Goal: Contribute content

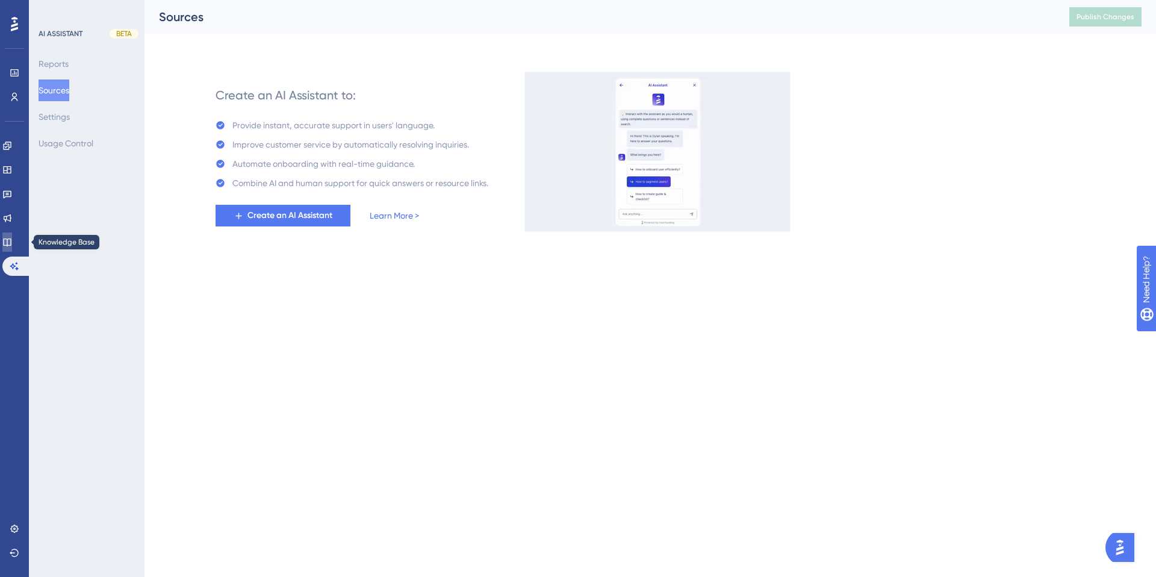
click at [12, 237] on icon at bounding box center [7, 242] width 10 height 10
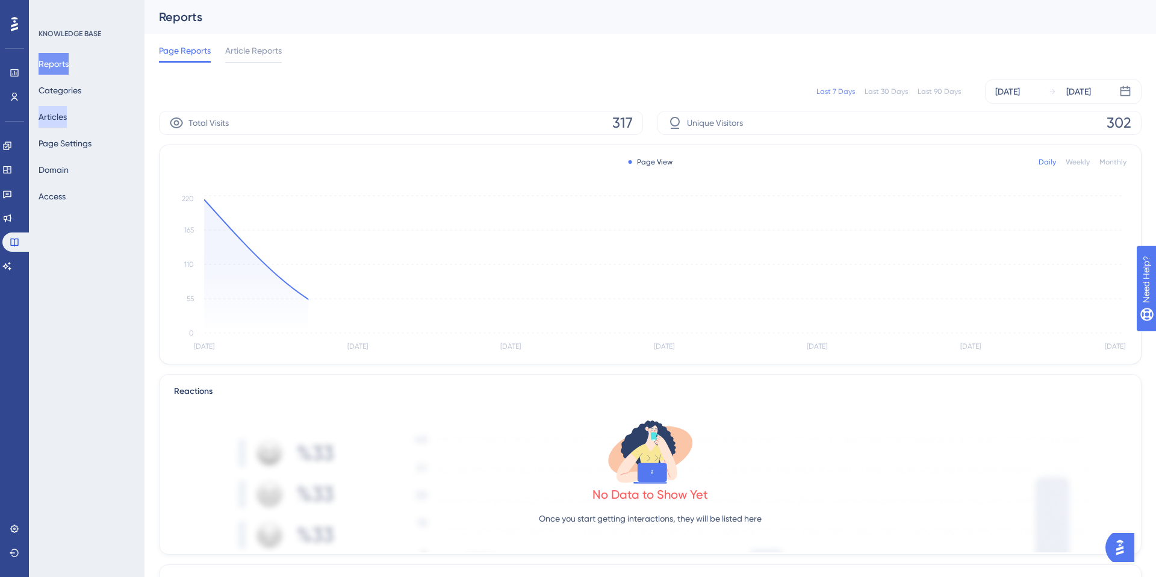
click at [59, 120] on button "Articles" at bounding box center [53, 117] width 28 height 22
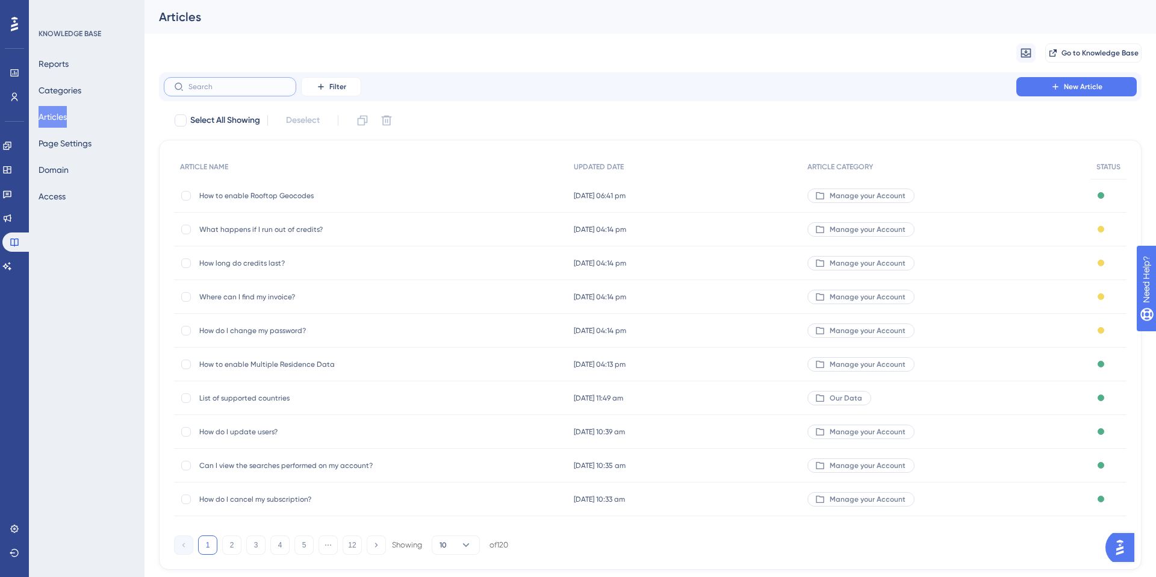
click at [220, 83] on input "text" at bounding box center [238, 87] width 98 height 8
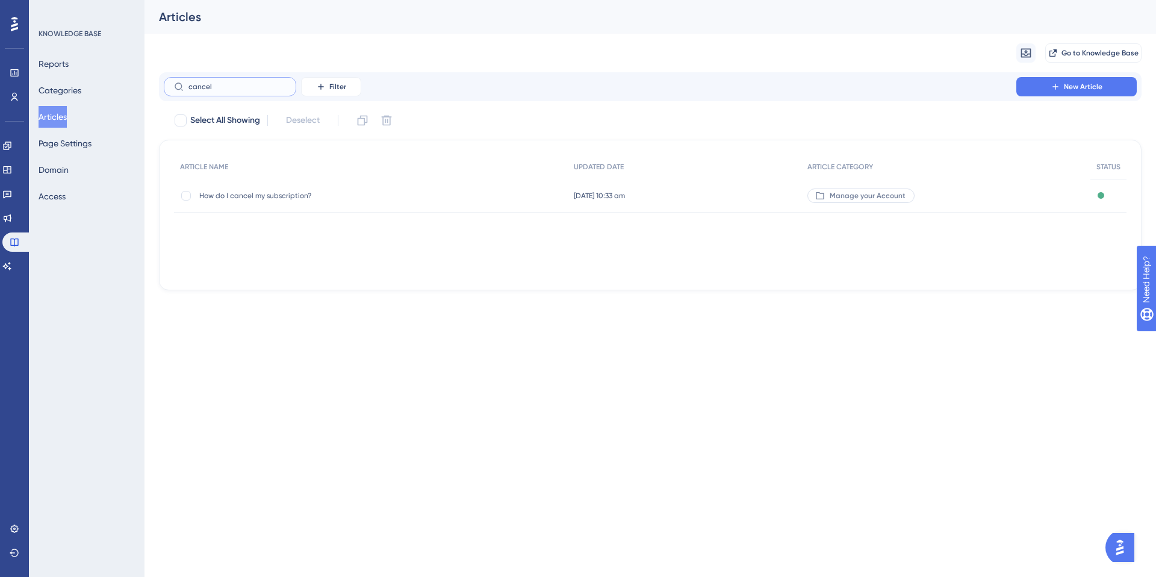
type input "cancel"
click at [261, 196] on span "How do I cancel my subscription?" at bounding box center [295, 196] width 193 height 10
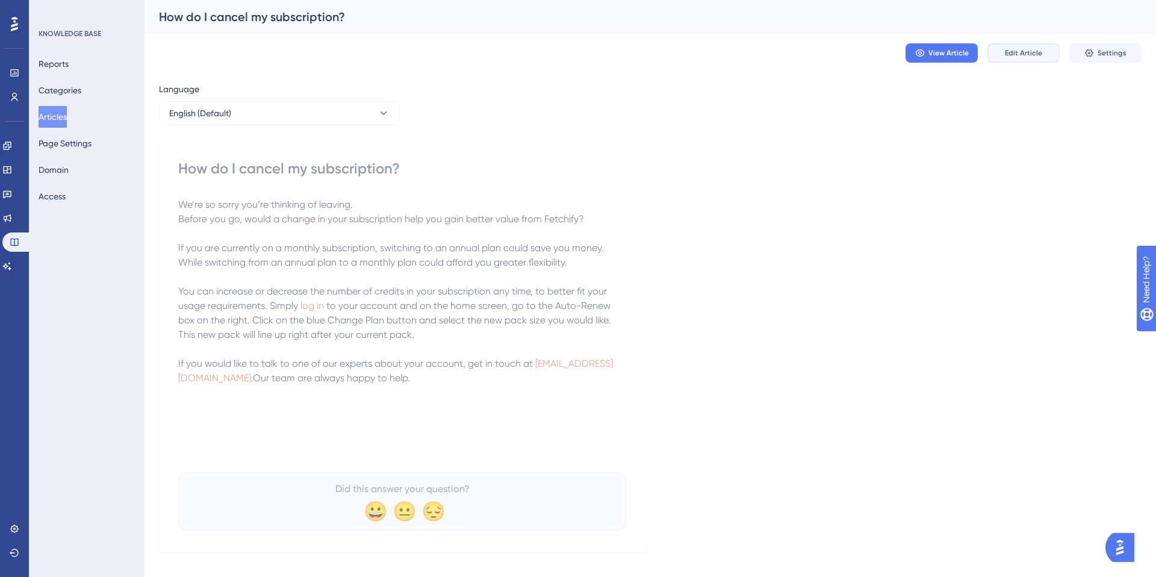
click at [1028, 57] on span "Edit Article" at bounding box center [1023, 53] width 37 height 10
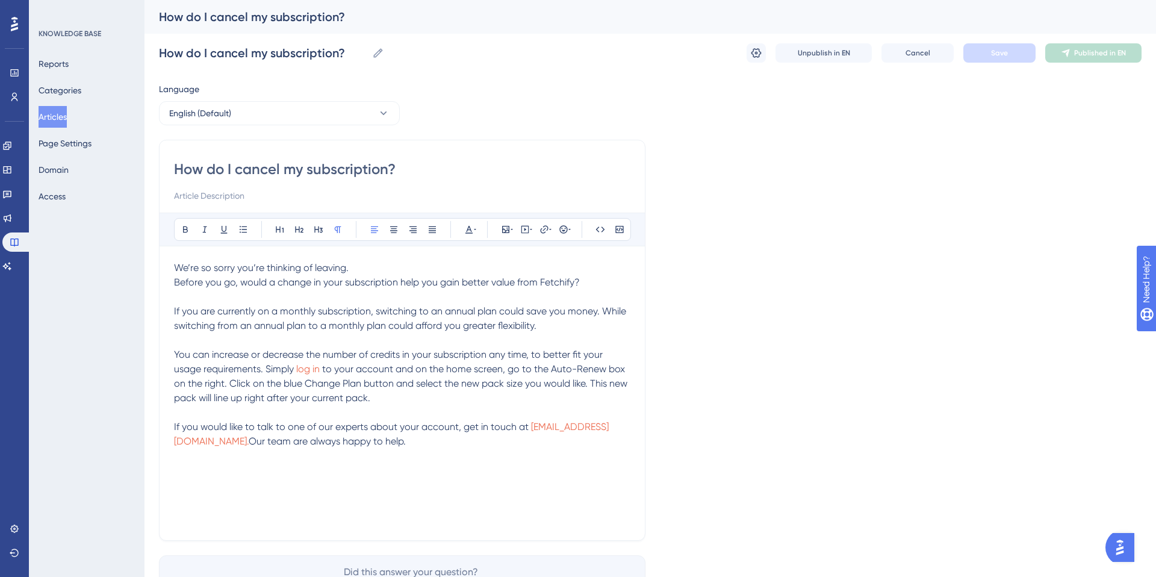
click at [432, 335] on p at bounding box center [402, 340] width 457 height 14
click at [367, 267] on p "We’re so sorry you’re thinking of leaving." at bounding box center [402, 268] width 457 height 14
click at [397, 402] on p "You can increase or decrease the number of credits in your subscription any tim…" at bounding box center [402, 377] width 457 height 58
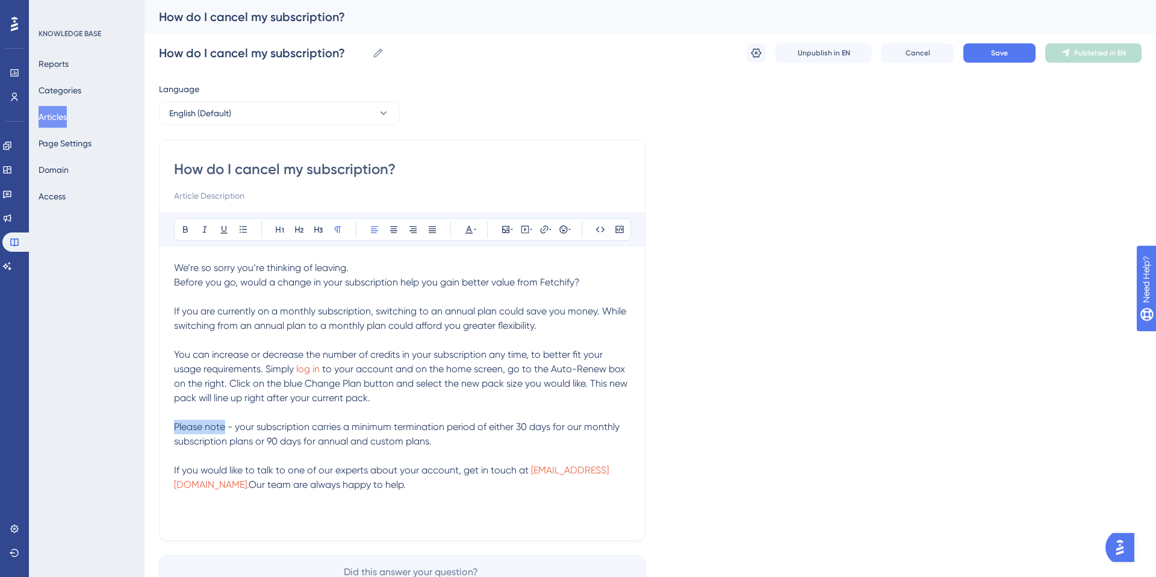
drag, startPoint x: 225, startPoint y: 428, endPoint x: 170, endPoint y: 426, distance: 54.8
click at [169, 428] on div "How do I cancel my subscription? Bold Italic Underline Bullet Point Heading 1 H…" at bounding box center [402, 340] width 487 height 401
click at [470, 449] on p at bounding box center [402, 456] width 457 height 14
click at [442, 442] on p "Please note - your subscription carries a minimum termination period of either …" at bounding box center [402, 434] width 457 height 29
click at [448, 426] on span "- your subscription carries a minimum termination period of either 30 days for …" at bounding box center [397, 434] width 446 height 26
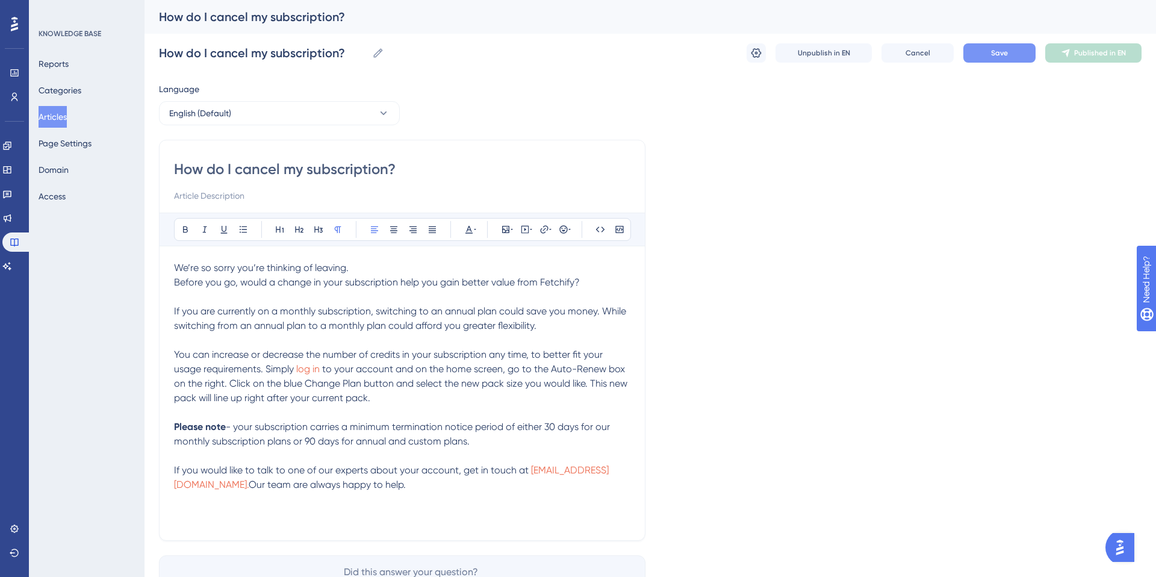
click at [1009, 50] on button "Save" at bounding box center [1000, 52] width 72 height 19
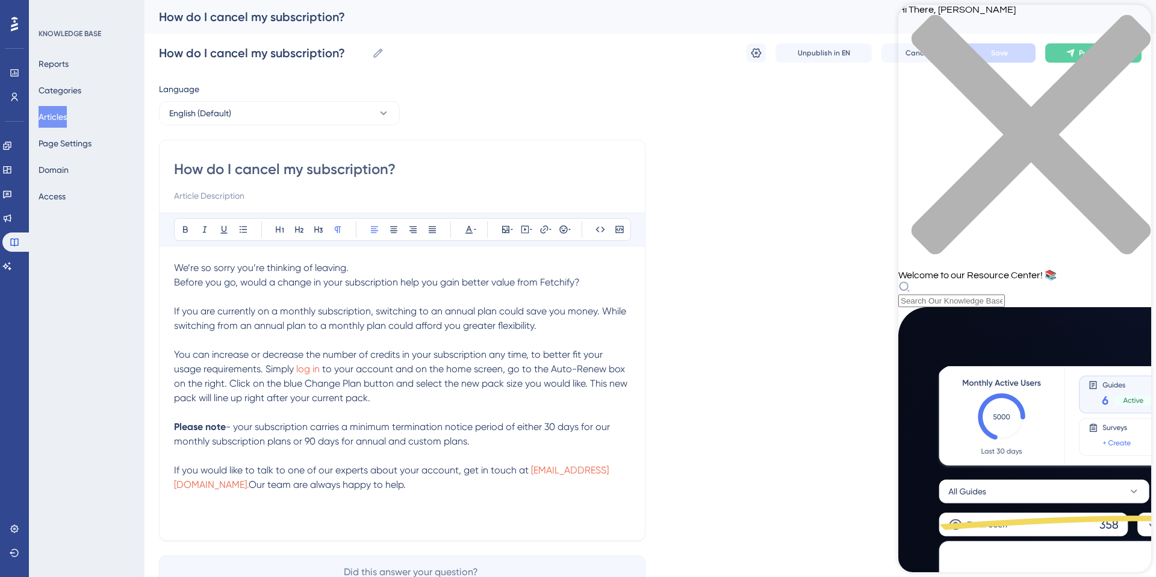
click at [950, 69] on div "Hi There, [PERSON_NAME] 👋 Welcome to our Resource Center! 📚" at bounding box center [1025, 156] width 253 height 302
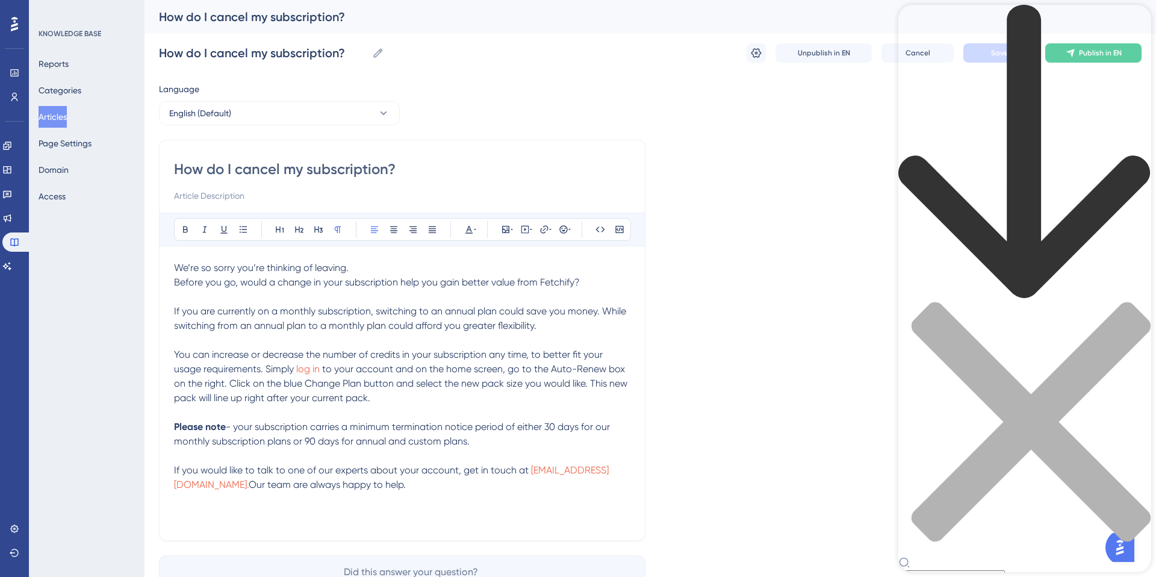
type input "sitemap"
click at [1138, 302] on div "close resource center" at bounding box center [1025, 429] width 253 height 255
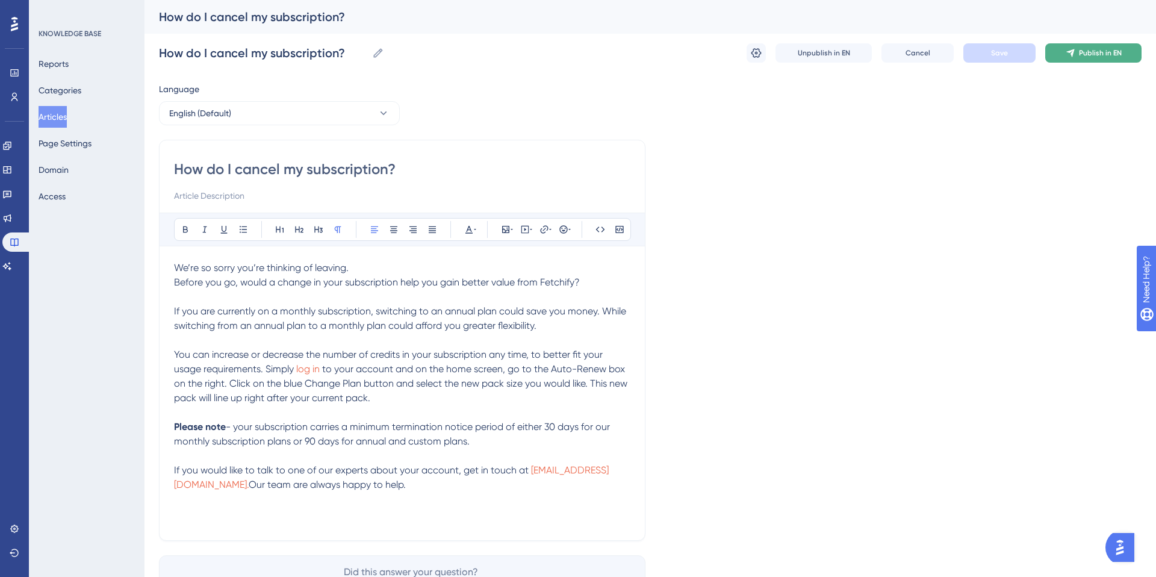
click at [1095, 52] on span "Publish in EN" at bounding box center [1100, 53] width 43 height 10
